Goal: Information Seeking & Learning: Learn about a topic

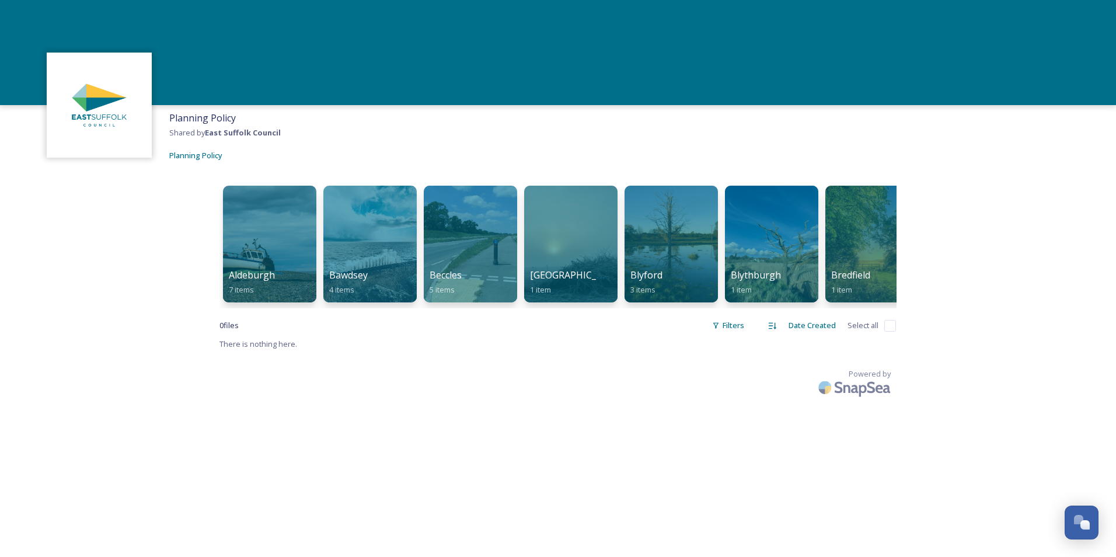
click at [521, 346] on div "Planning Policy Shared by East Suffolk Council Planning Policy [GEOGRAPHIC_DATA…" at bounding box center [558, 278] width 1116 height 557
click at [725, 337] on div "Filters" at bounding box center [728, 325] width 44 height 23
click at [740, 346] on div "Content Type" at bounding box center [690, 397] width 117 height 23
click at [742, 346] on div "Planning Policy Shared by East Suffolk Council Planning Policy [GEOGRAPHIC_DATA…" at bounding box center [558, 278] width 1116 height 557
click at [480, 261] on div at bounding box center [469, 243] width 95 height 119
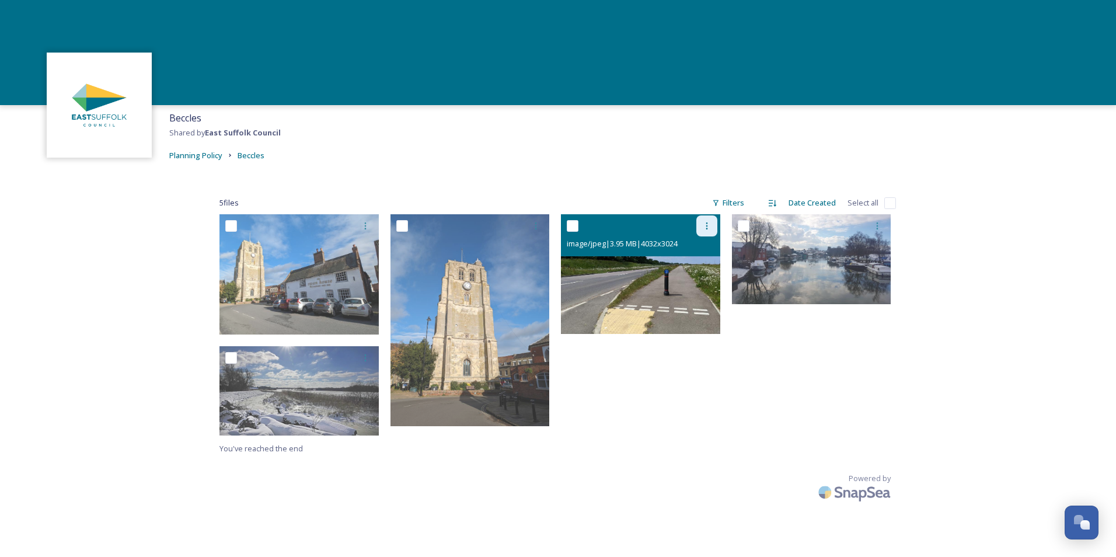
click at [706, 228] on icon at bounding box center [706, 225] width 2 height 7
click at [703, 248] on span "View File" at bounding box center [690, 251] width 30 height 11
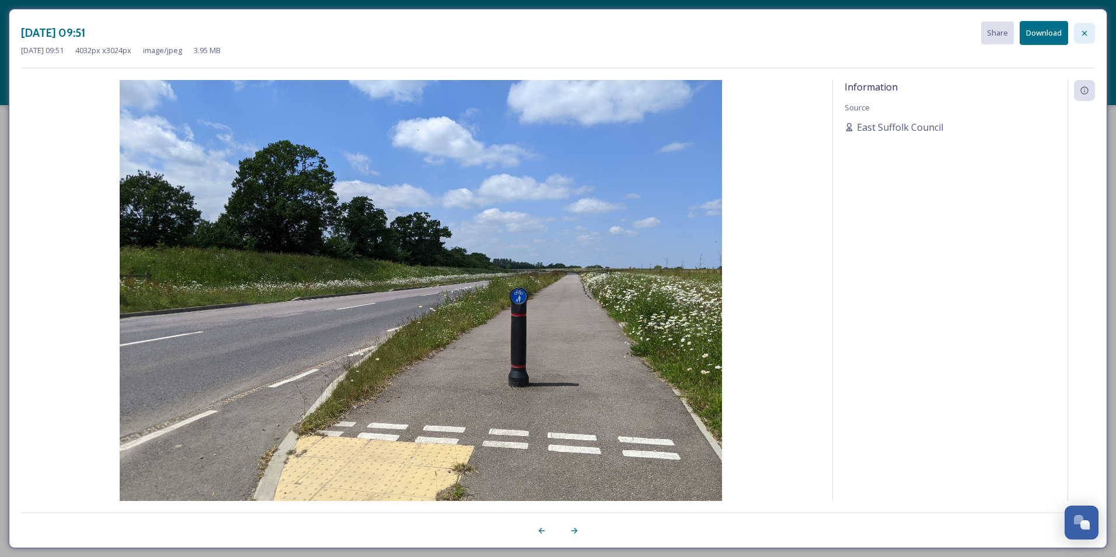
click at [742, 35] on icon at bounding box center [1084, 32] width 5 height 5
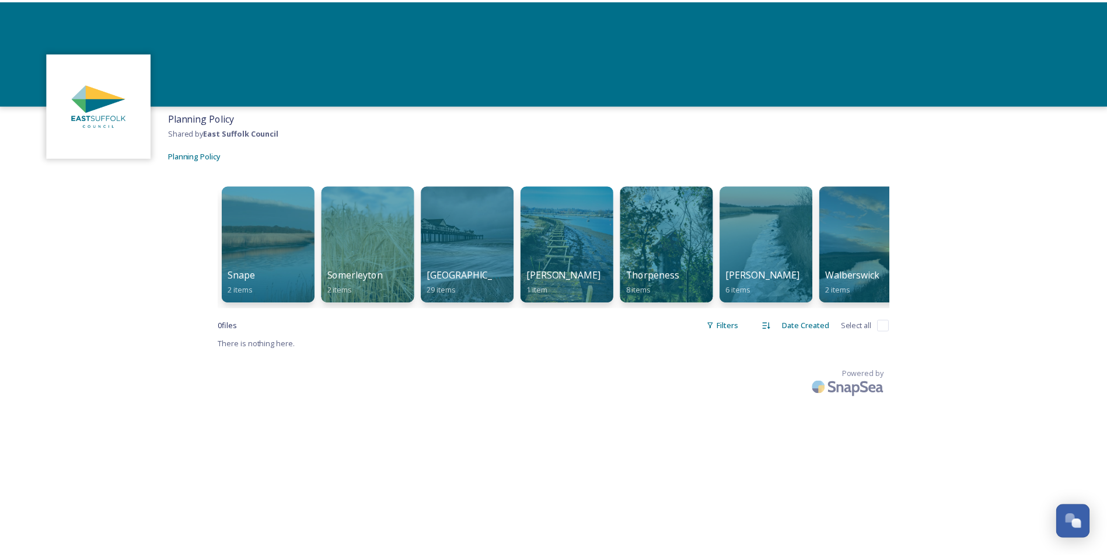
scroll to position [0, 3103]
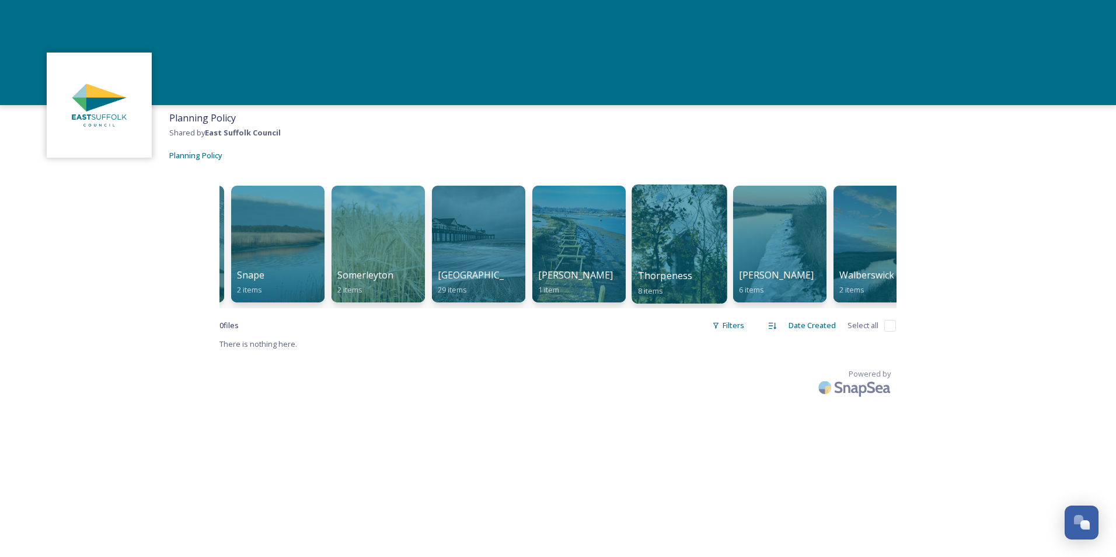
click at [674, 284] on div "Thorpeness 8 items" at bounding box center [679, 282] width 83 height 29
